Goal: Check status: Check status

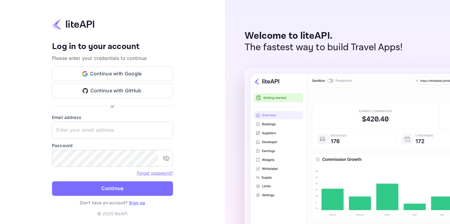
type input "[EMAIL_ADDRESS][DOMAIN_NAME]"
click at [52, 181] on button "Continue" at bounding box center [112, 188] width 121 height 15
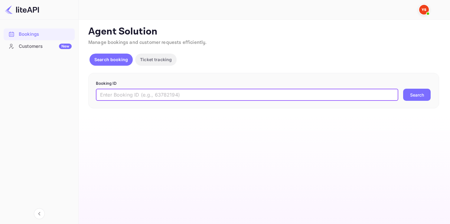
click at [156, 97] on input "text" at bounding box center [247, 95] width 302 height 12
paste input "7681733"
type input "7681733"
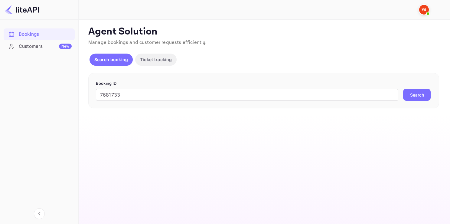
click at [411, 94] on button "Search" at bounding box center [417, 95] width 28 height 12
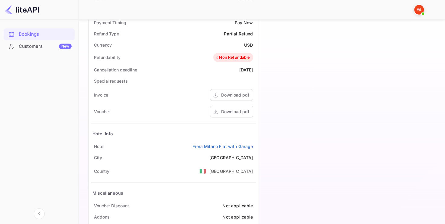
scroll to position [252, 0]
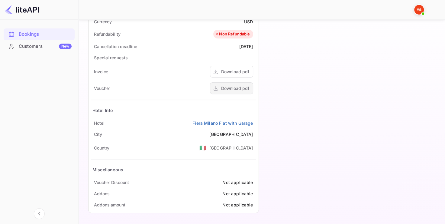
click at [231, 87] on div "Download pdf" at bounding box center [235, 88] width 28 height 6
